Goal: Transaction & Acquisition: Purchase product/service

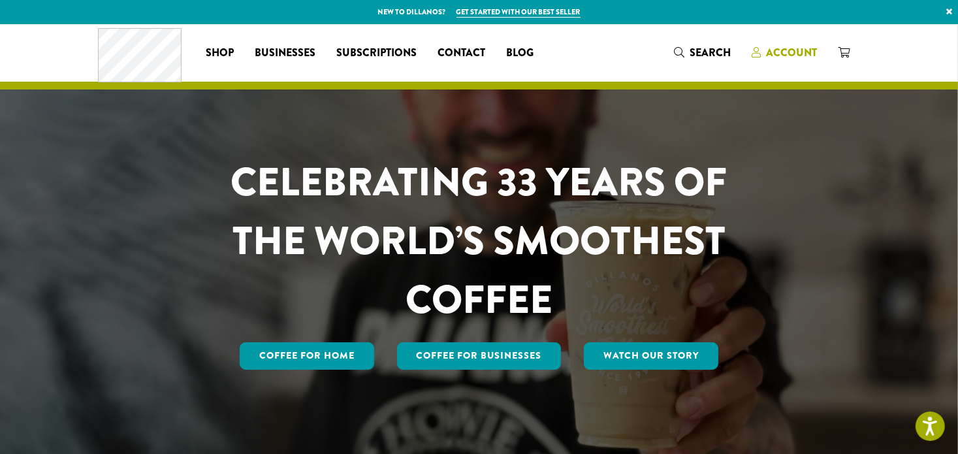
click at [778, 55] on span "Account" at bounding box center [792, 52] width 51 height 15
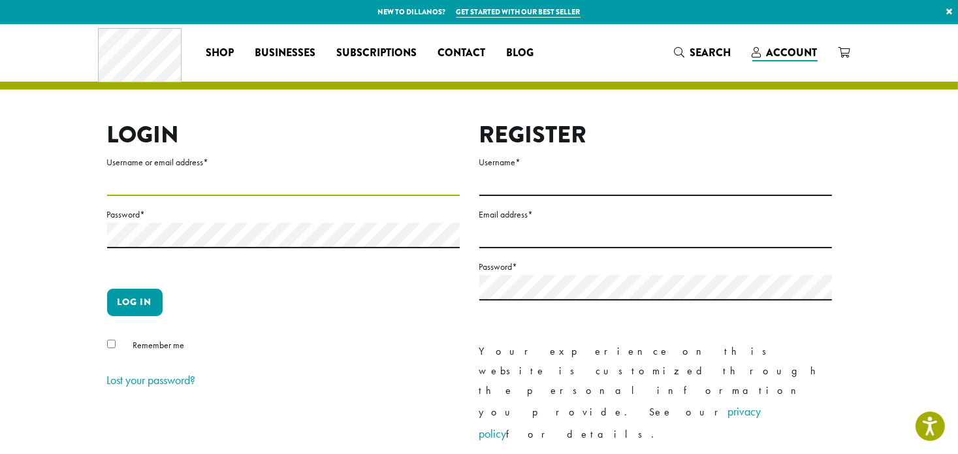
click at [232, 191] on input "Username or email address *" at bounding box center [283, 182] width 353 height 25
type input "**********"
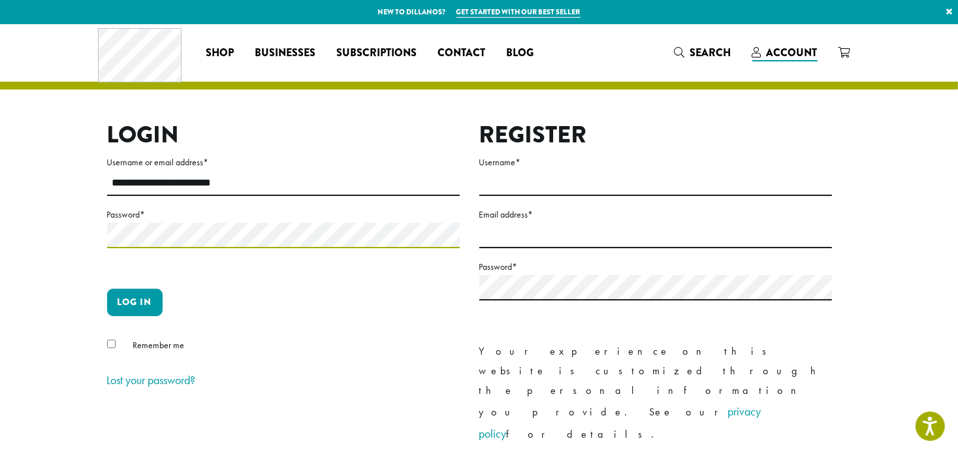
click at [107, 289] on button "Log in" at bounding box center [134, 302] width 55 height 27
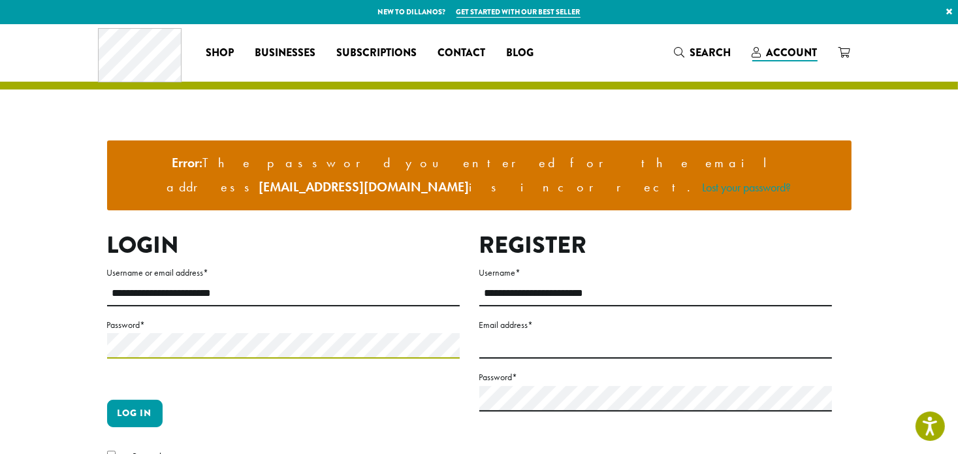
click at [107, 400] on button "Log in" at bounding box center [134, 413] width 55 height 27
click at [708, 180] on link "Lost your password?" at bounding box center [747, 187] width 89 height 15
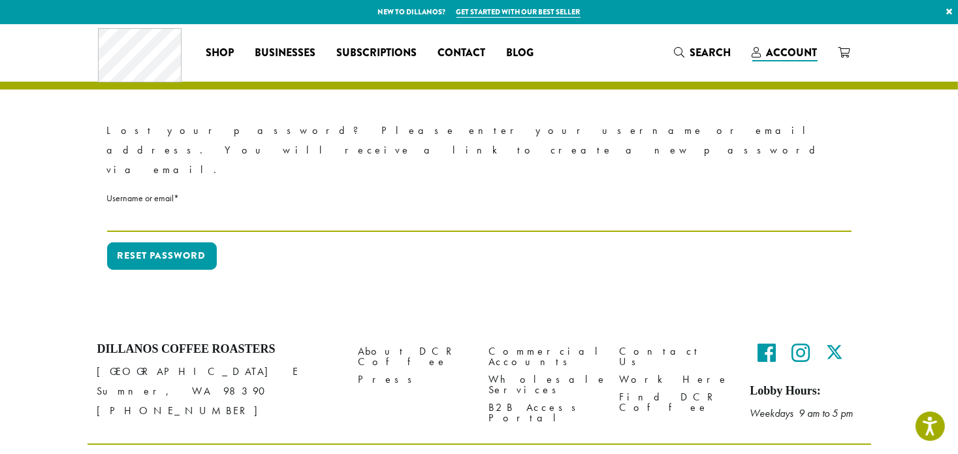
click at [230, 206] on input "Username or email * Required" at bounding box center [479, 218] width 744 height 25
type input "**********"
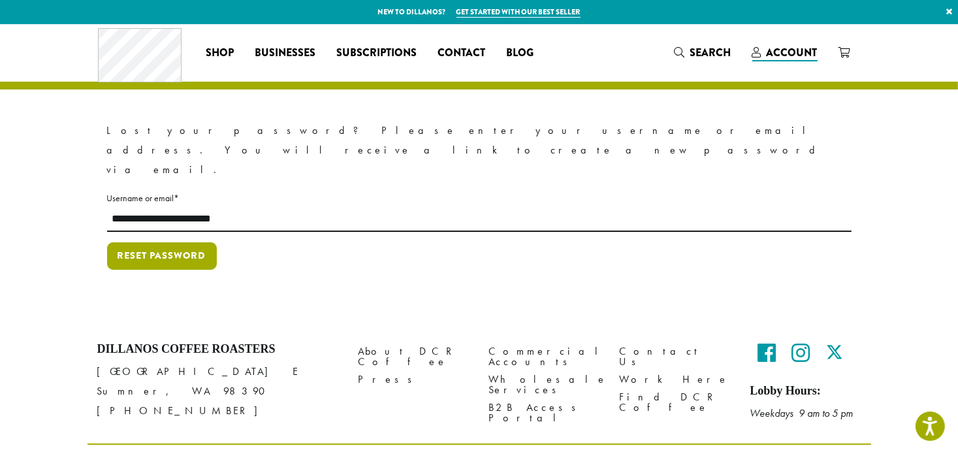
click at [141, 242] on button "Reset password" at bounding box center [162, 255] width 110 height 27
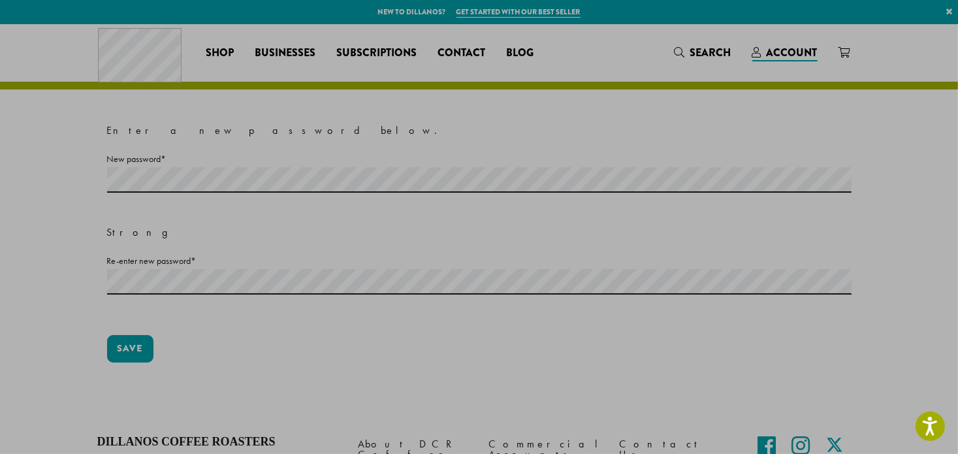
click at [176, 262] on label "Re-enter new password * Required" at bounding box center [479, 261] width 744 height 16
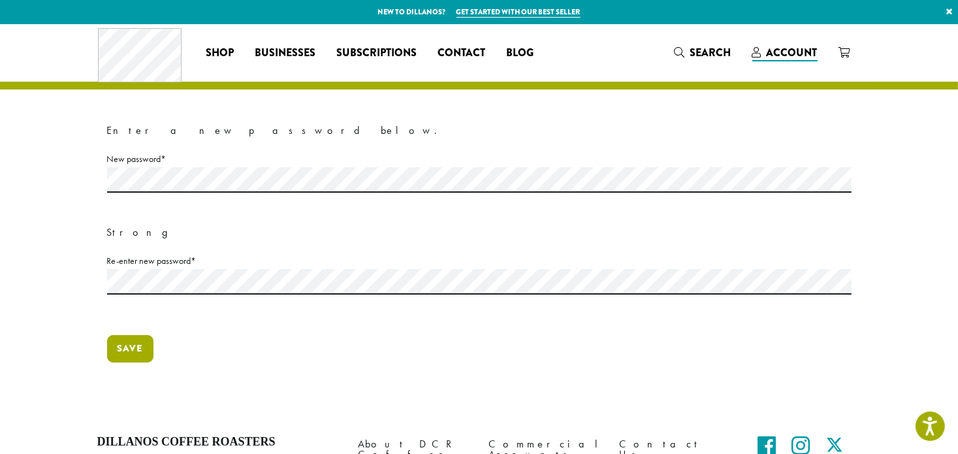
click at [127, 341] on button "Save" at bounding box center [130, 348] width 46 height 27
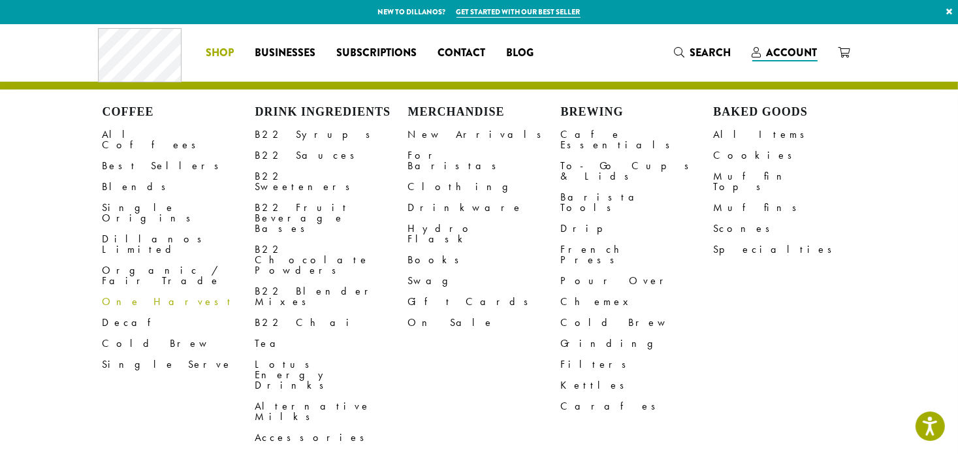
click at [219, 50] on span "Shop" at bounding box center [220, 53] width 28 height 16
click at [130, 134] on link "All Coffees" at bounding box center [179, 139] width 153 height 31
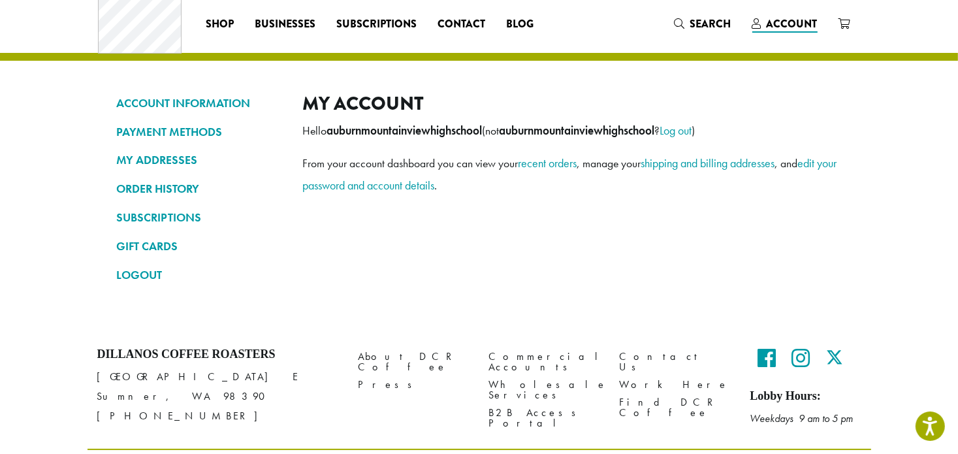
scroll to position [30, 0]
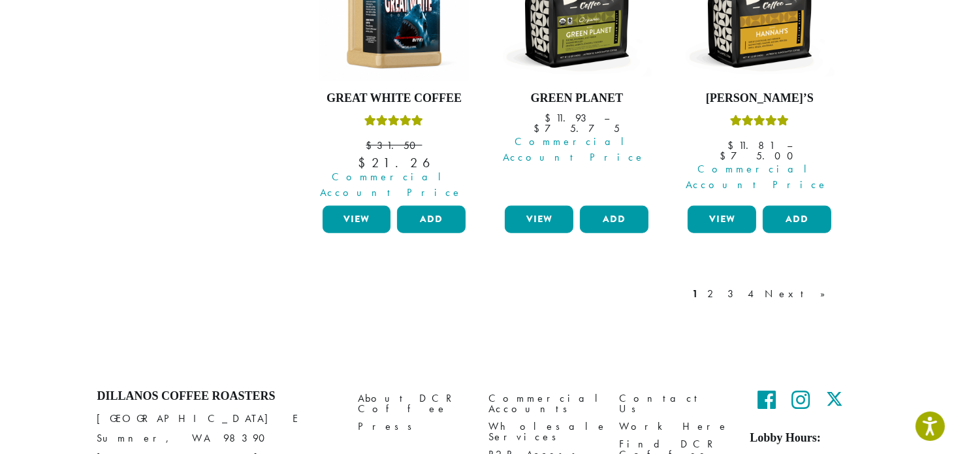
scroll to position [1302, 0]
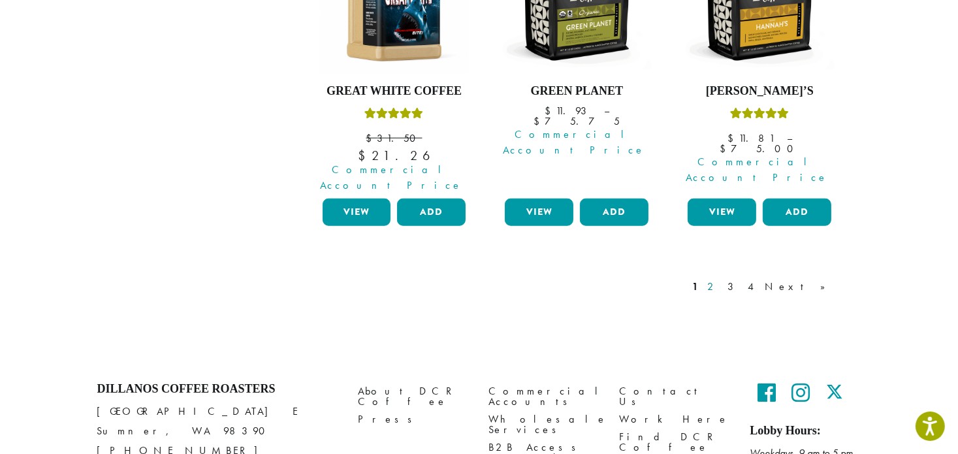
click at [721, 279] on link "2" at bounding box center [713, 287] width 16 height 16
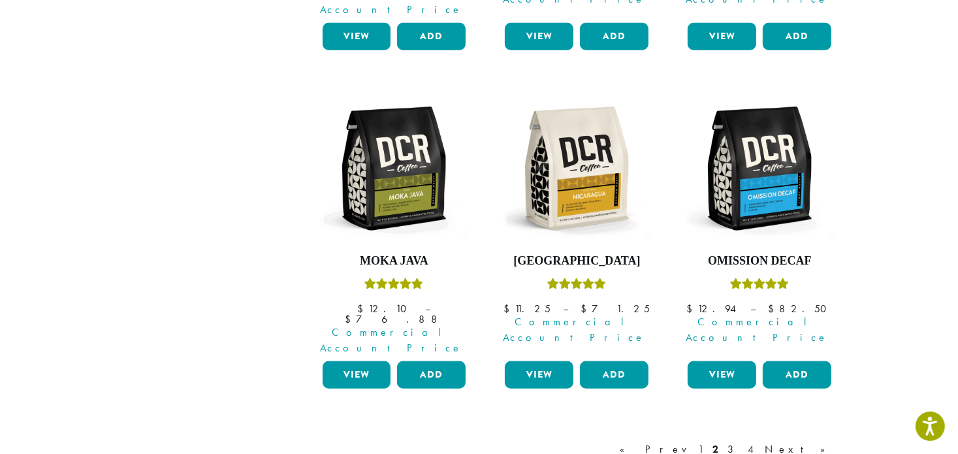
scroll to position [1152, 0]
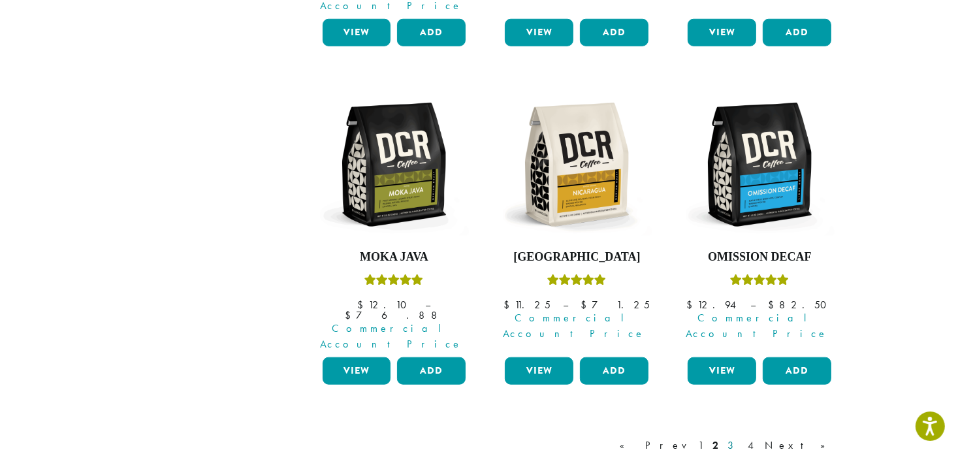
click at [742, 437] on link "3" at bounding box center [733, 445] width 16 height 16
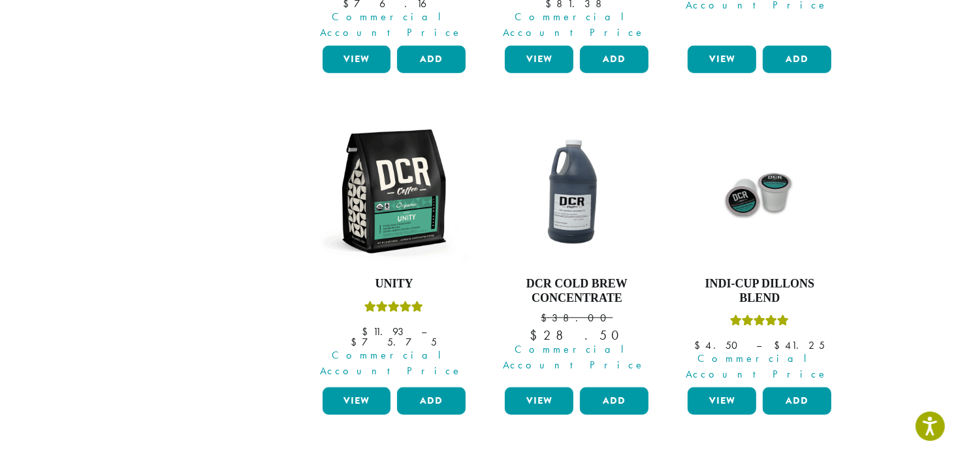
scroll to position [1115, 0]
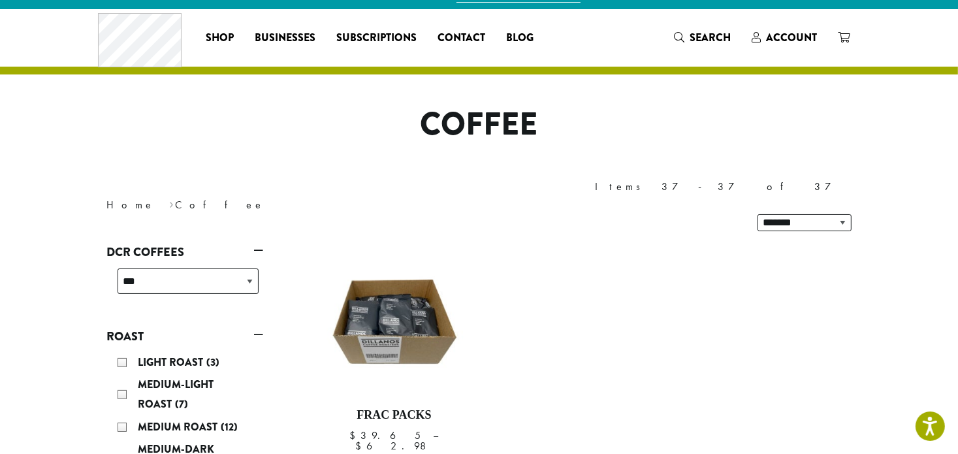
scroll to position [24, 0]
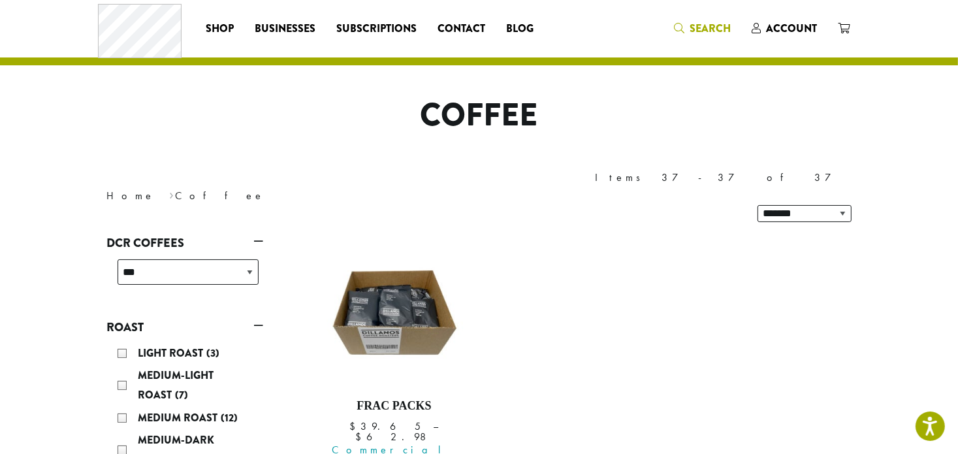
click at [695, 37] on link "Search" at bounding box center [703, 29] width 78 height 22
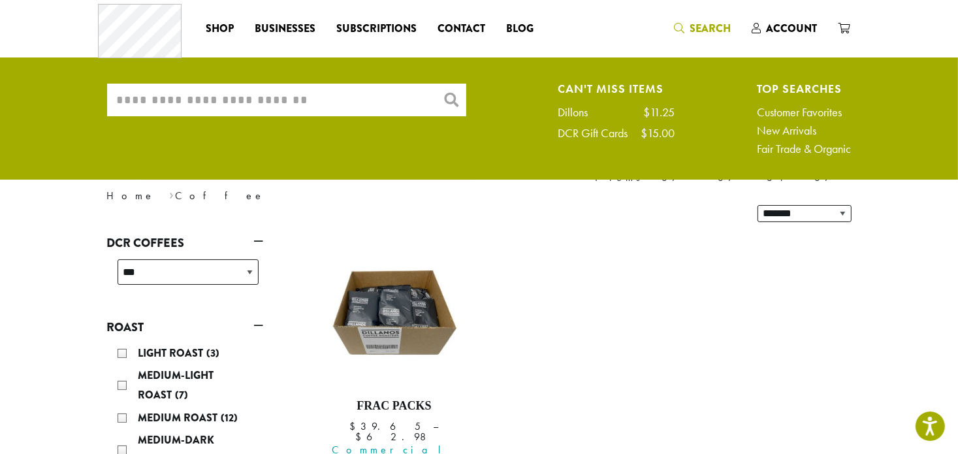
click at [210, 94] on input "What are you searching for?" at bounding box center [286, 100] width 359 height 33
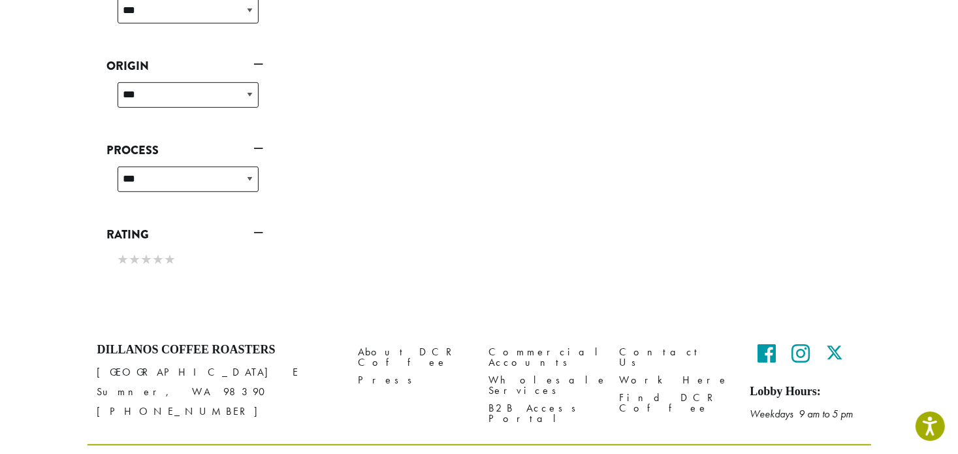
scroll to position [0, 0]
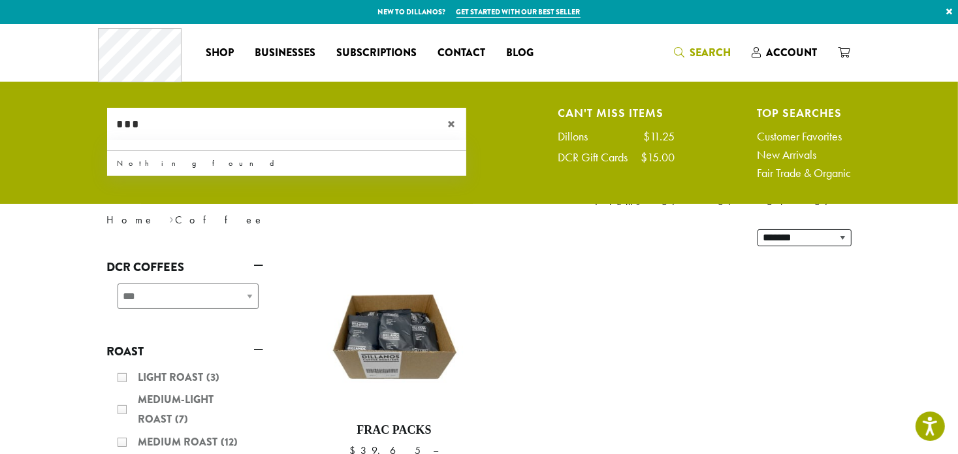
scroll to position [600, 0]
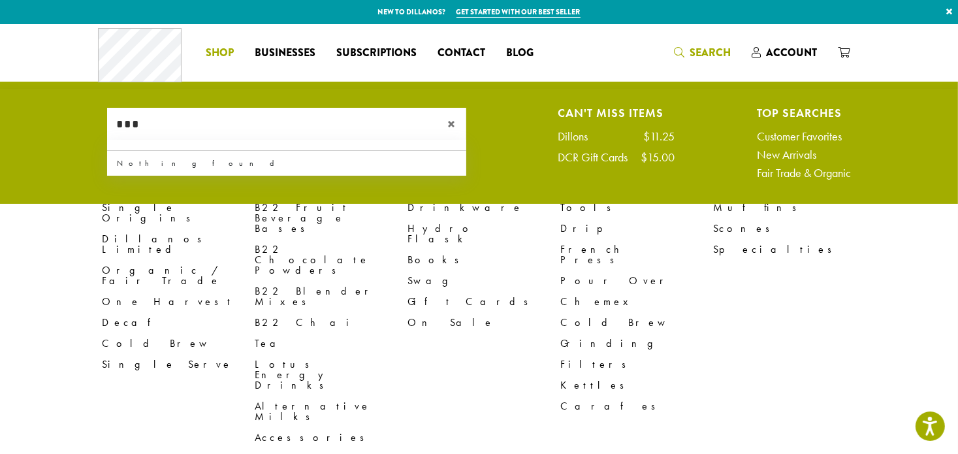
type input "***"
click at [212, 54] on span "Shop" at bounding box center [220, 53] width 28 height 16
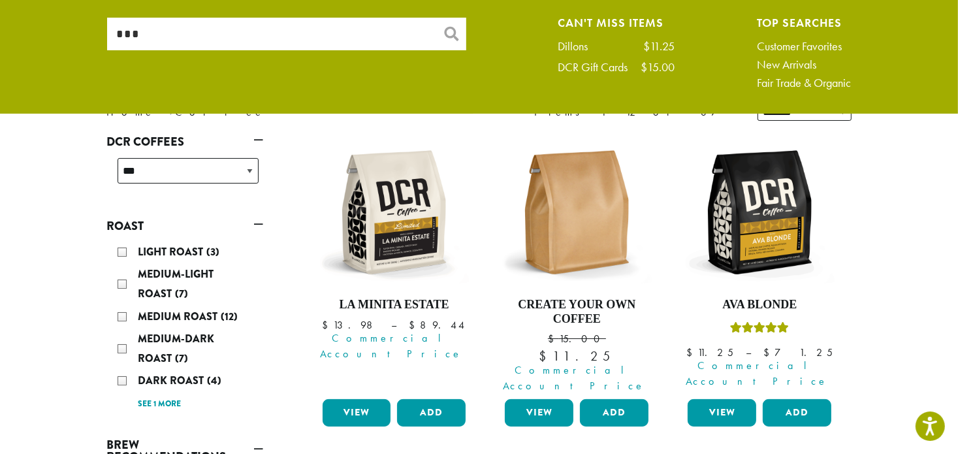
scroll to position [244, 0]
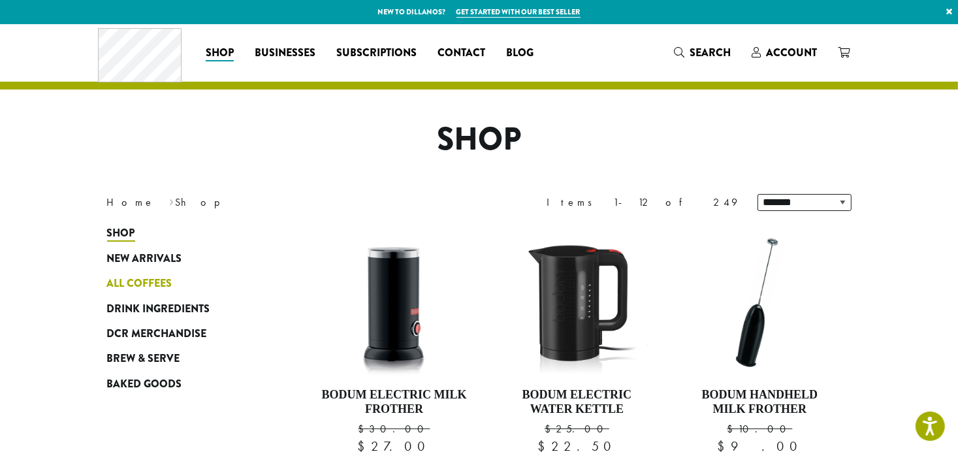
click at [141, 281] on span "All Coffees" at bounding box center [139, 284] width 65 height 16
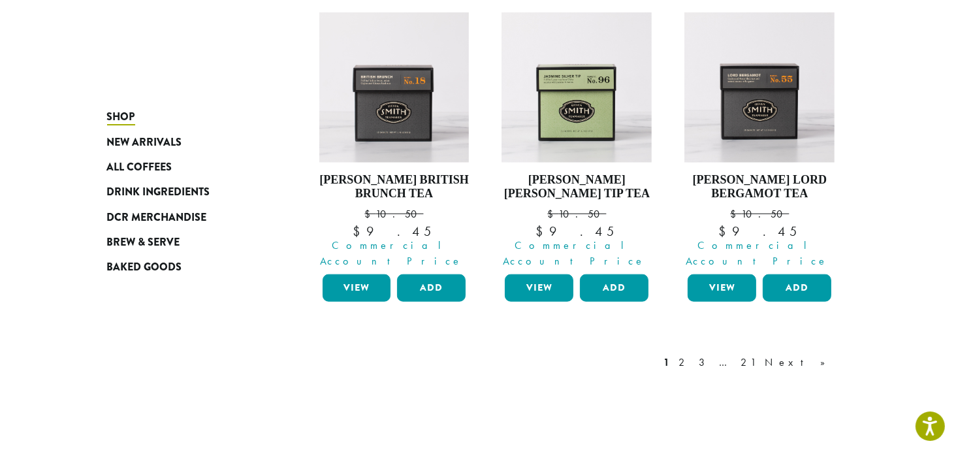
scroll to position [1233, 0]
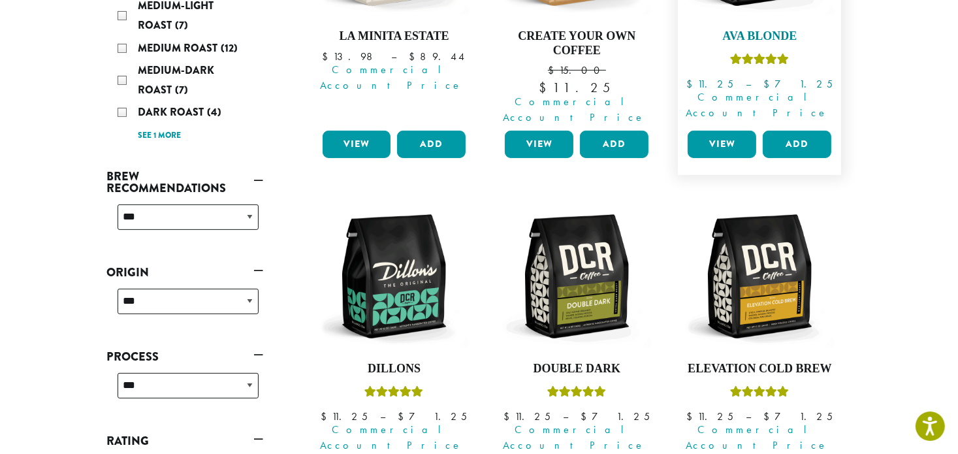
scroll to position [360, 0]
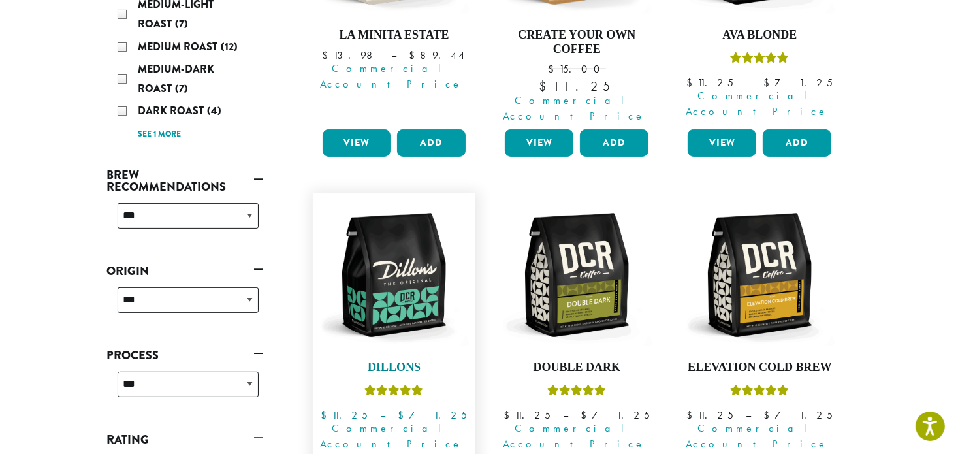
click at [353, 288] on img at bounding box center [394, 275] width 150 height 150
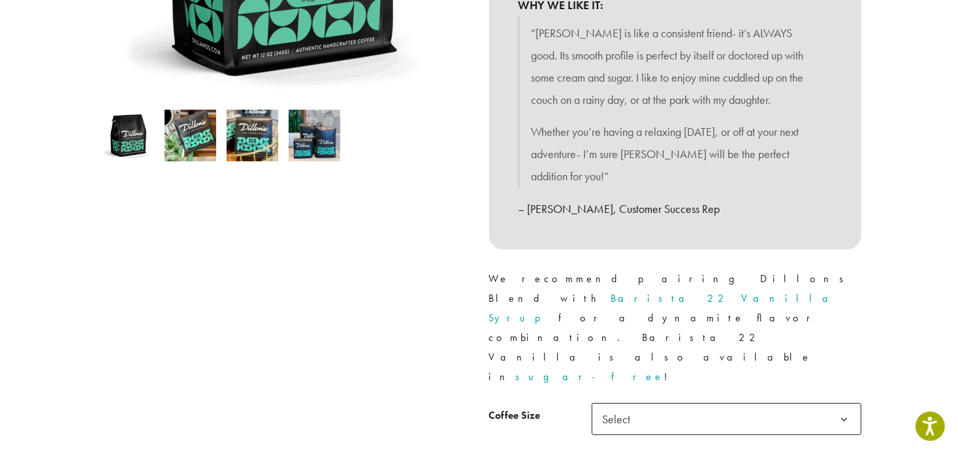
scroll to position [373, 0]
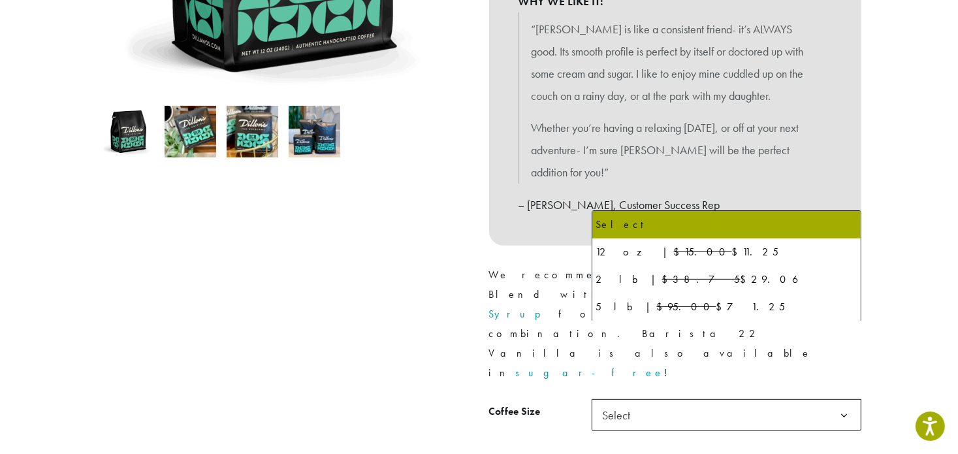
click at [612, 402] on span "Select" at bounding box center [620, 414] width 46 height 25
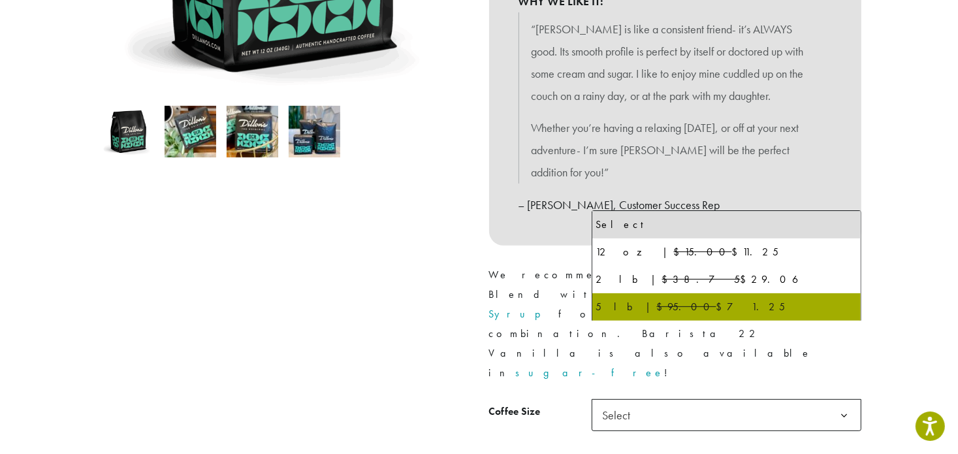
select select "**********"
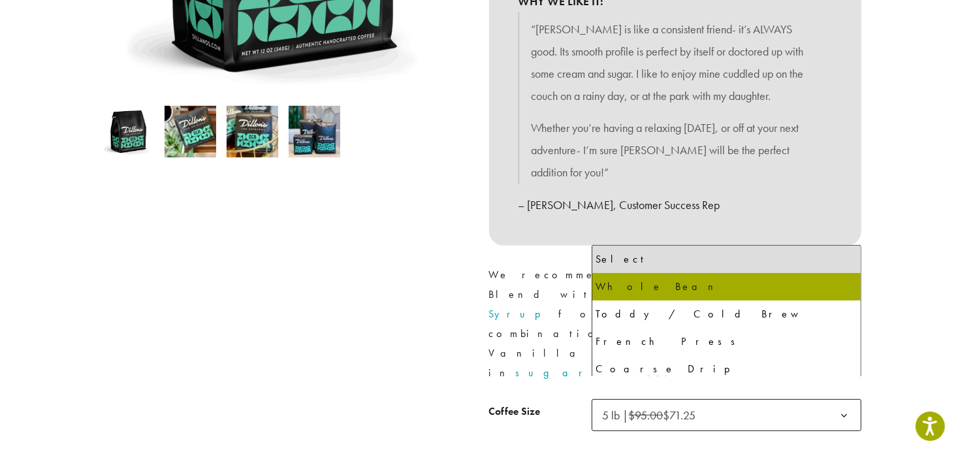
select select "**********"
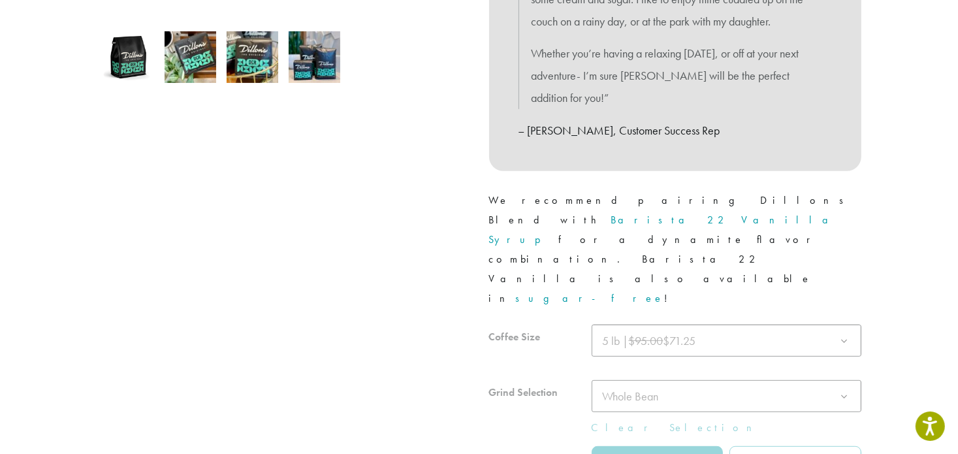
scroll to position [454, 0]
